Goal: Communication & Community: Answer question/provide support

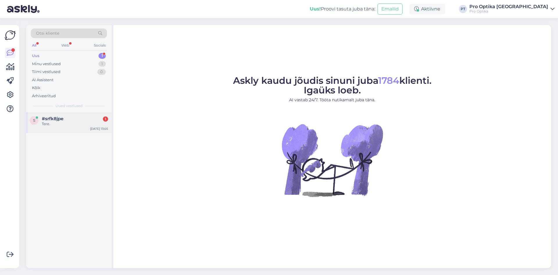
click at [60, 117] on span "#srfk8jpe" at bounding box center [53, 118] width 22 height 5
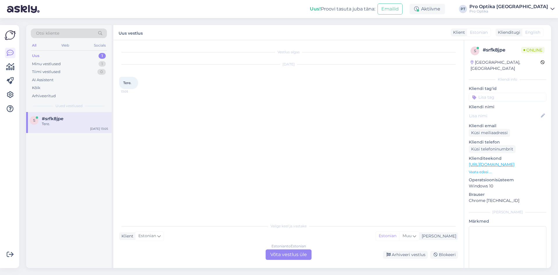
click at [292, 252] on div "Estonian to Estonian Võta vestlus üle" at bounding box center [289, 254] width 46 height 10
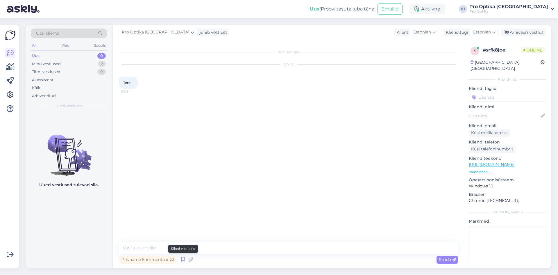
click at [183, 260] on icon at bounding box center [183, 259] width 7 height 9
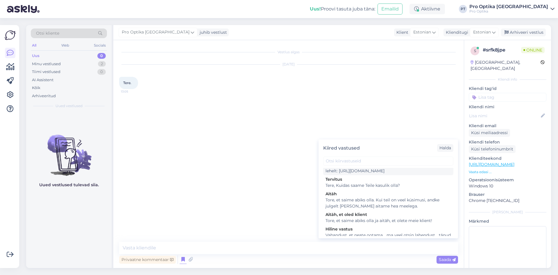
scroll to position [174, 0]
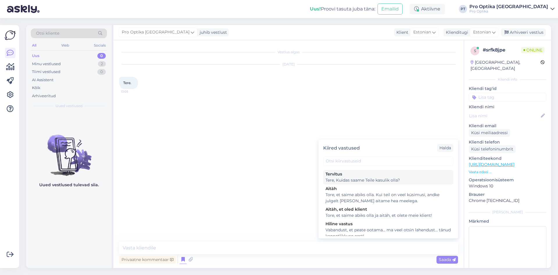
click at [355, 183] on div "Tere, Kuidas saame Teile kasulik olla?" at bounding box center [389, 180] width 126 height 6
type textarea "Tere, Kuidas saame Teile kasulik olla?"
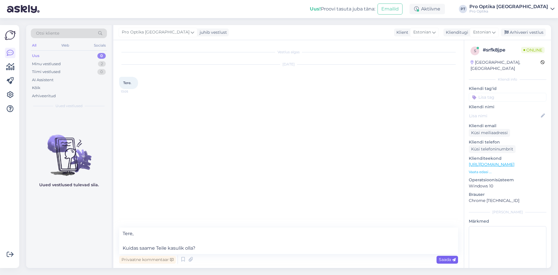
click at [440, 259] on span "Saada" at bounding box center [447, 259] width 17 height 5
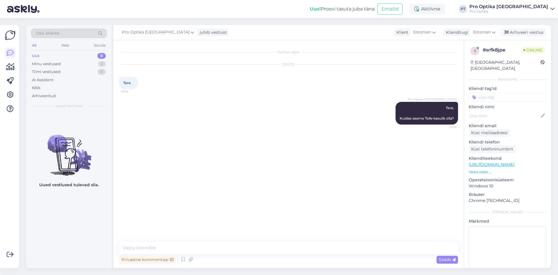
click at [76, 207] on div "Uued vestlused tulevad siia." at bounding box center [68, 190] width 85 height 156
click at [101, 56] on div "0" at bounding box center [101, 56] width 8 height 6
click at [101, 71] on div "0" at bounding box center [101, 72] width 8 height 6
click at [94, 63] on div "Minu vestlused 2" at bounding box center [69, 64] width 76 height 8
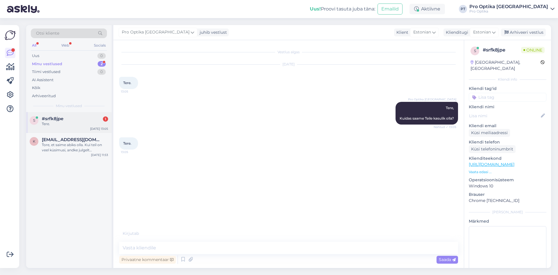
click at [90, 127] on div "s #srfk8jpe 1 Tere. [DATE] 13:05" at bounding box center [68, 122] width 85 height 21
click at [71, 153] on div "k [EMAIL_ADDRESS][DOMAIN_NAME] Tore, et saime abiks olla. Kui teil on veel küsi…" at bounding box center [68, 146] width 85 height 26
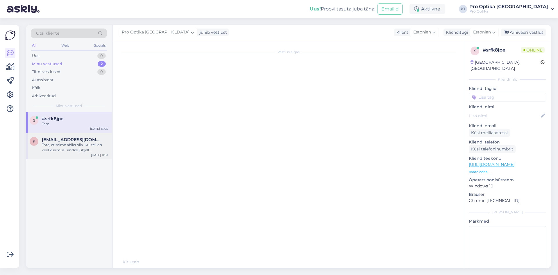
click at [74, 133] on div "s #srfk8jpe Tere. [DATE] 13:05" at bounding box center [68, 122] width 85 height 21
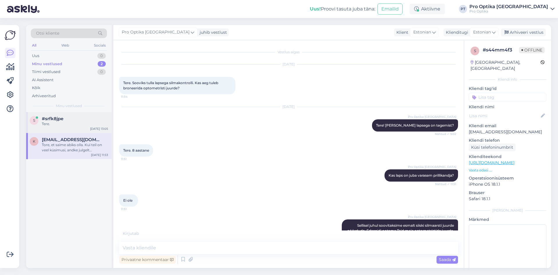
scroll to position [68, 0]
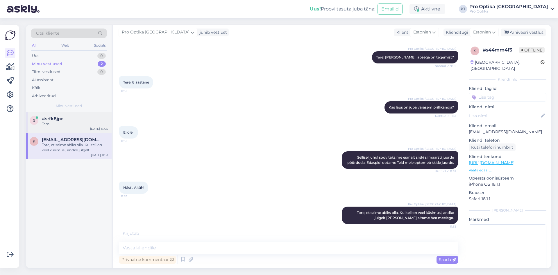
click at [80, 154] on div "k [EMAIL_ADDRESS][DOMAIN_NAME] Tore, et saime abiks olla. Kui teil on veel küsi…" at bounding box center [68, 146] width 85 height 26
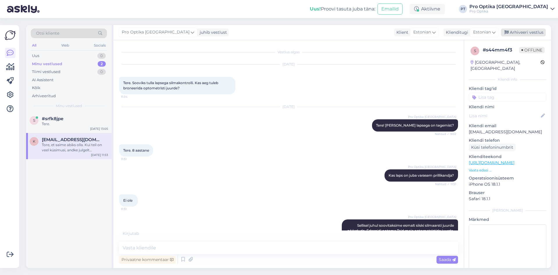
click at [525, 33] on div "Arhiveeri vestlus" at bounding box center [523, 32] width 45 height 8
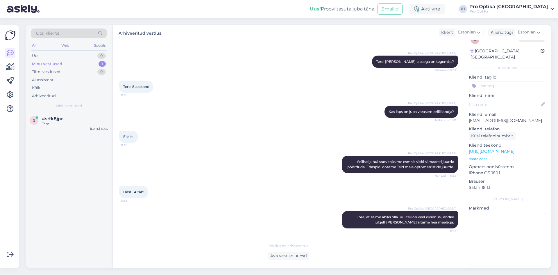
scroll to position [64, 0]
click at [93, 111] on div "Otsi kliente All Web Socials Uus 0 Minu vestlused 1 Tiimi vestlused 0 AI Assist…" at bounding box center [68, 68] width 85 height 87
click at [78, 131] on div "s #srfk8jpe [DATE] 13:05" at bounding box center [68, 122] width 85 height 21
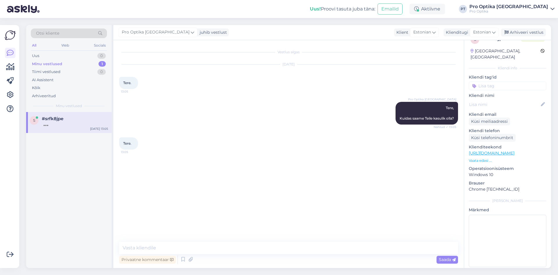
click at [80, 212] on div "s #srfk8jpe [DATE] 13:05" at bounding box center [68, 190] width 85 height 156
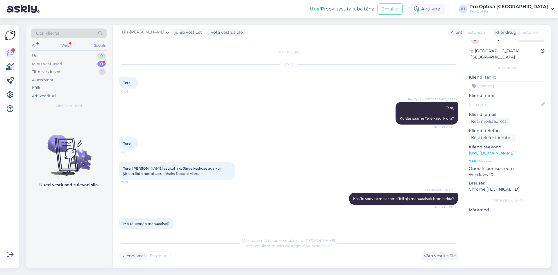
scroll to position [194, 0]
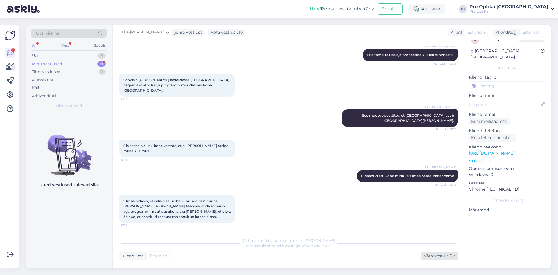
click at [434, 256] on div "Võta vestlus üle" at bounding box center [439, 256] width 37 height 8
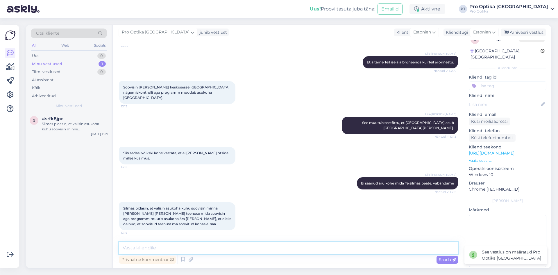
click at [271, 253] on textarea at bounding box center [288, 248] width 339 height 12
type textarea "A"
type textarea "Z"
click at [523, 33] on div "Arhiveeri vestlus" at bounding box center [523, 32] width 45 height 8
